Goal: Information Seeking & Learning: Learn about a topic

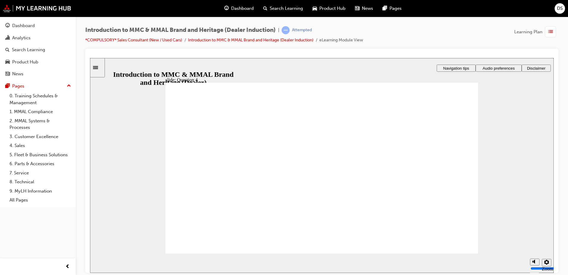
checkbox input "true"
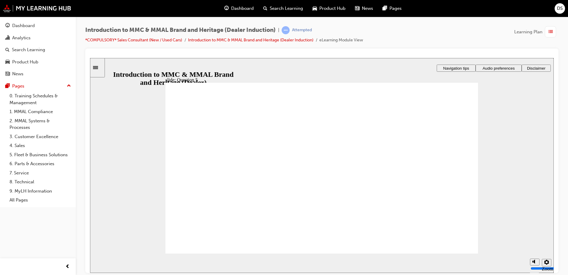
checkbox input "true"
radio input "true"
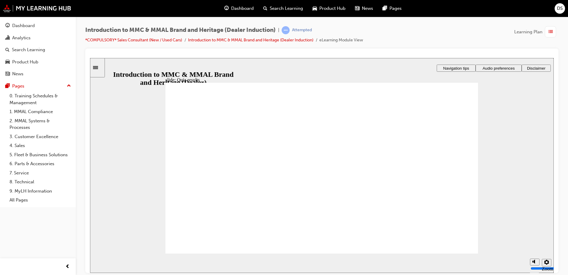
radio input "true"
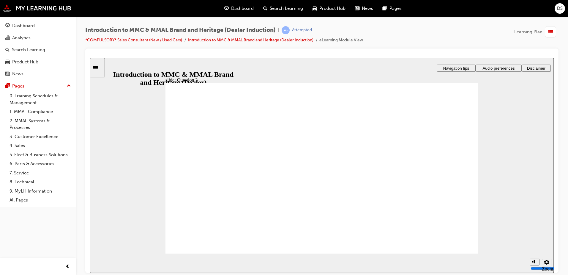
radio input "true"
checkbox input "true"
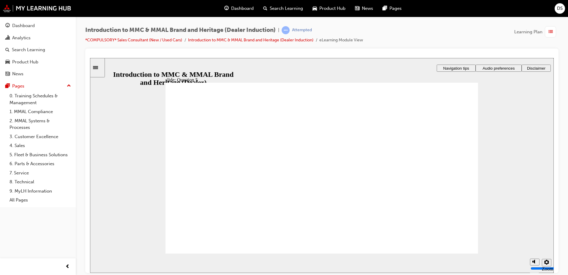
checkbox input "true"
radio input "true"
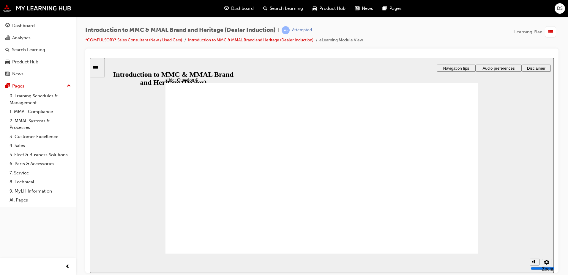
radio input "true"
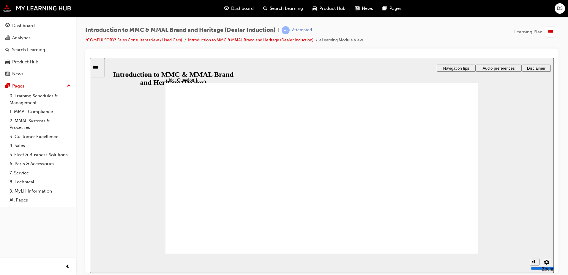
radio input "true"
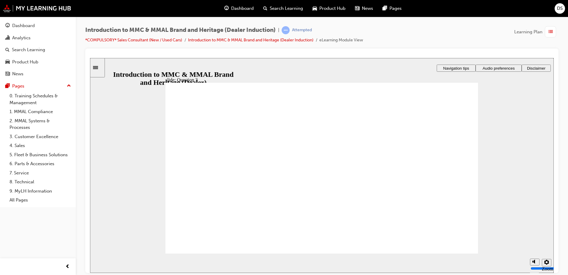
radio input "true"
checkbox input "true"
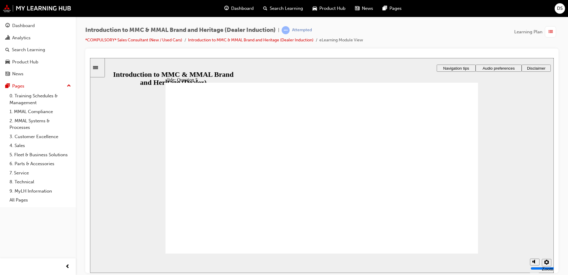
checkbox input "true"
checkbox input "false"
radio input "true"
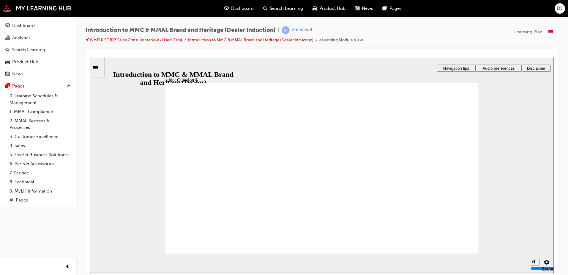
radio input "true"
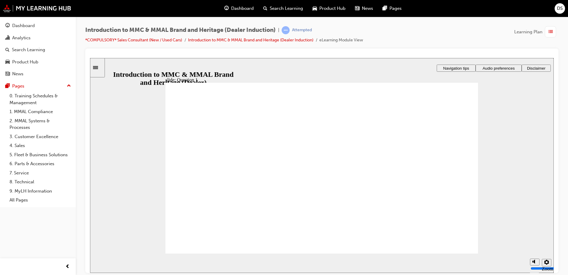
radio input "true"
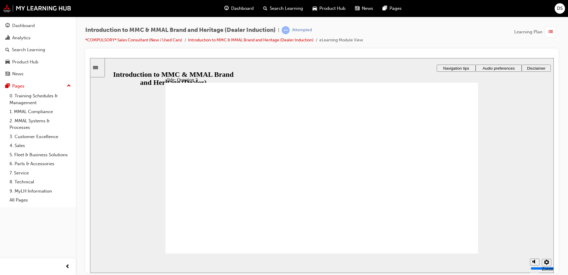
radio input "true"
checkbox input "true"
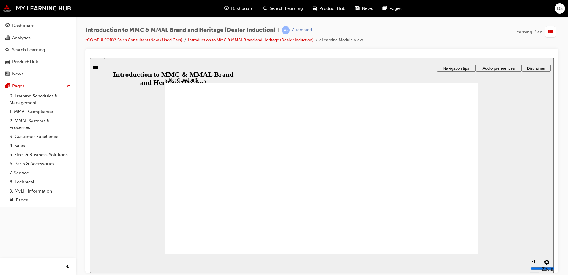
checkbox input "true"
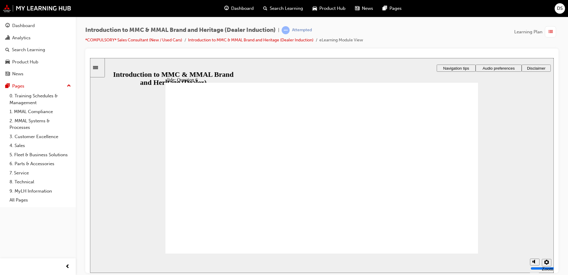
radio input "true"
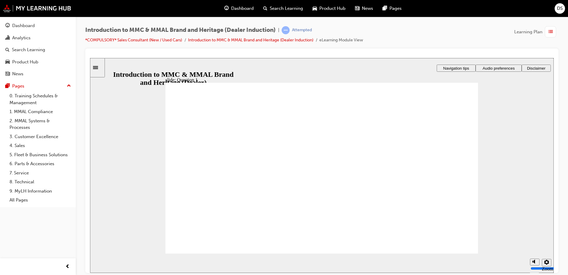
radio input "true"
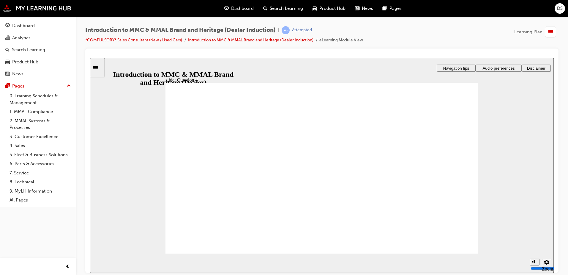
radio input "true"
checkbox input "true"
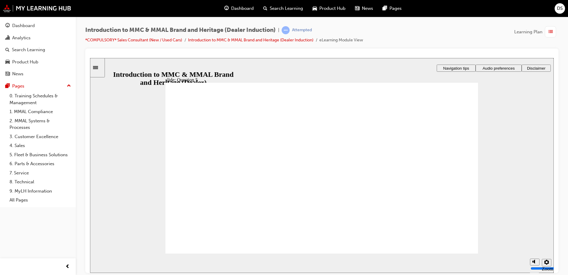
checkbox input "true"
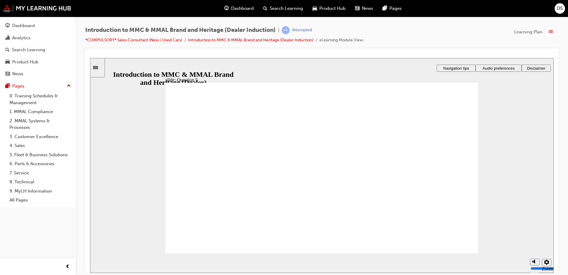
radio input "true"
